Goal: Transaction & Acquisition: Purchase product/service

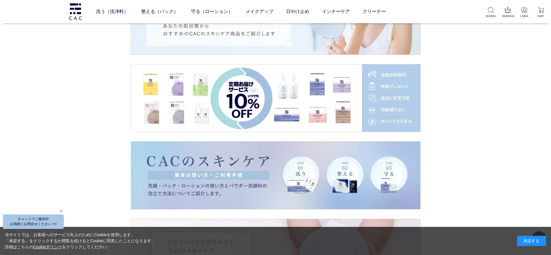
scroll to position [834, 0]
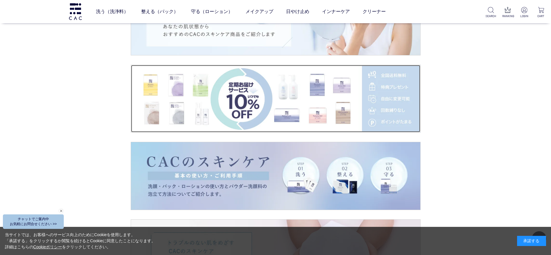
click at [198, 102] on img at bounding box center [275, 99] width 289 height 68
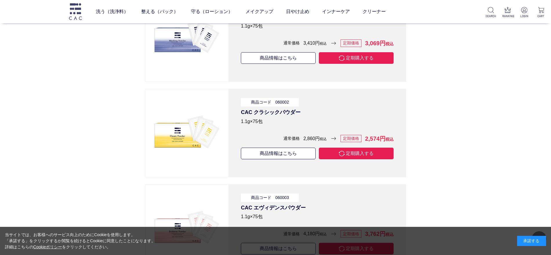
scroll to position [1777, 0]
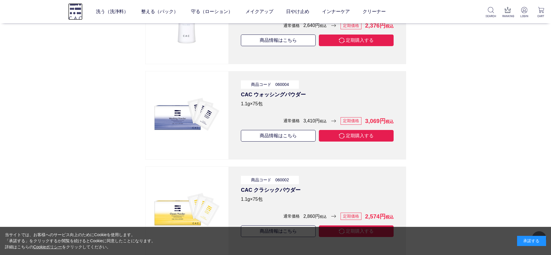
click at [75, 10] on img at bounding box center [75, 11] width 15 height 17
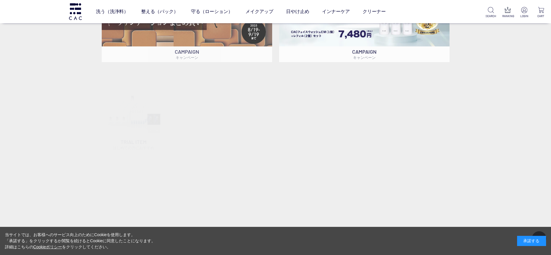
scroll to position [181, 0]
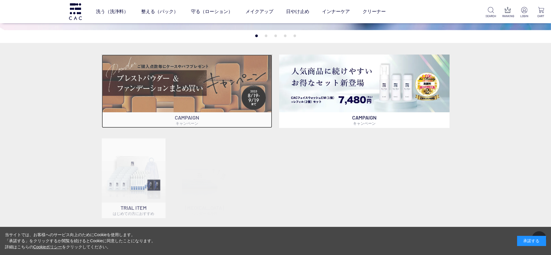
click at [212, 104] on img at bounding box center [187, 84] width 171 height 58
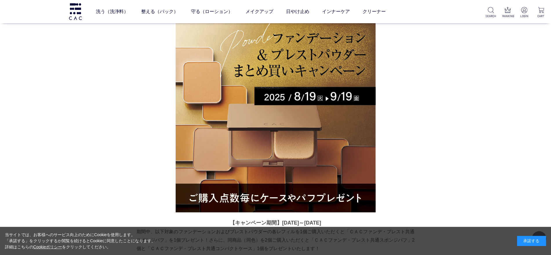
scroll to position [73, 0]
